Goal: Navigation & Orientation: Understand site structure

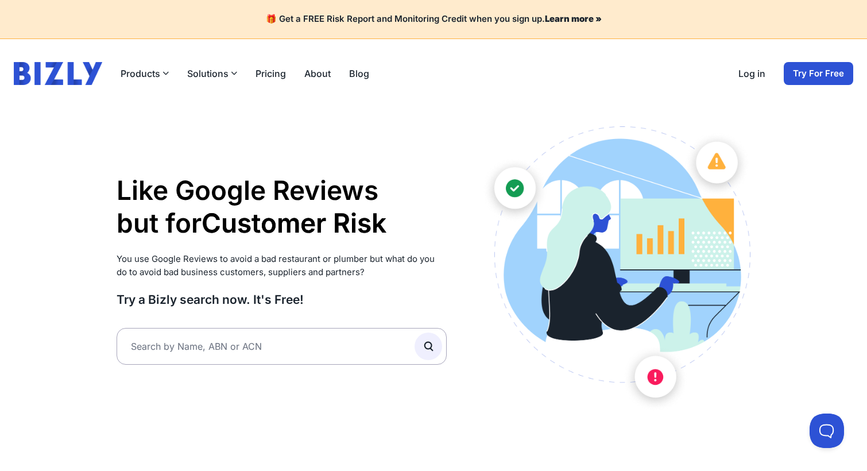
click at [219, 75] on button "Solutions" at bounding box center [212, 74] width 50 height 14
click at [230, 80] on button "Solutions" at bounding box center [212, 74] width 50 height 14
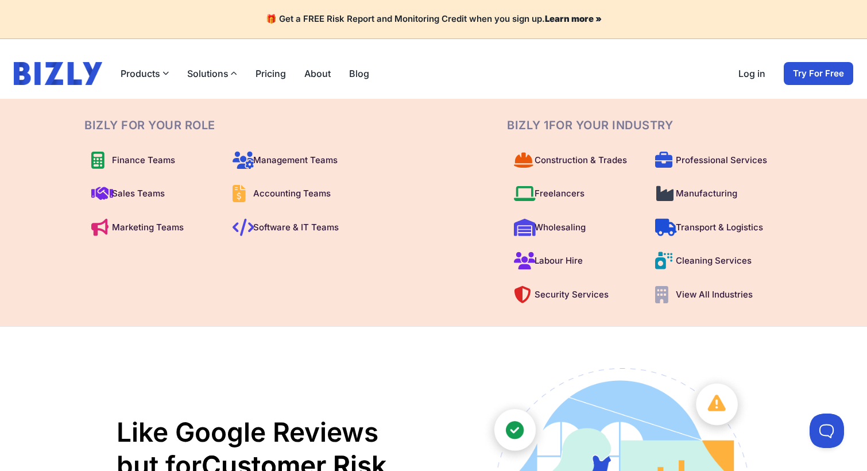
click at [228, 76] on button "Solutions" at bounding box center [212, 74] width 50 height 14
